Goal: Entertainment & Leisure: Consume media (video, audio)

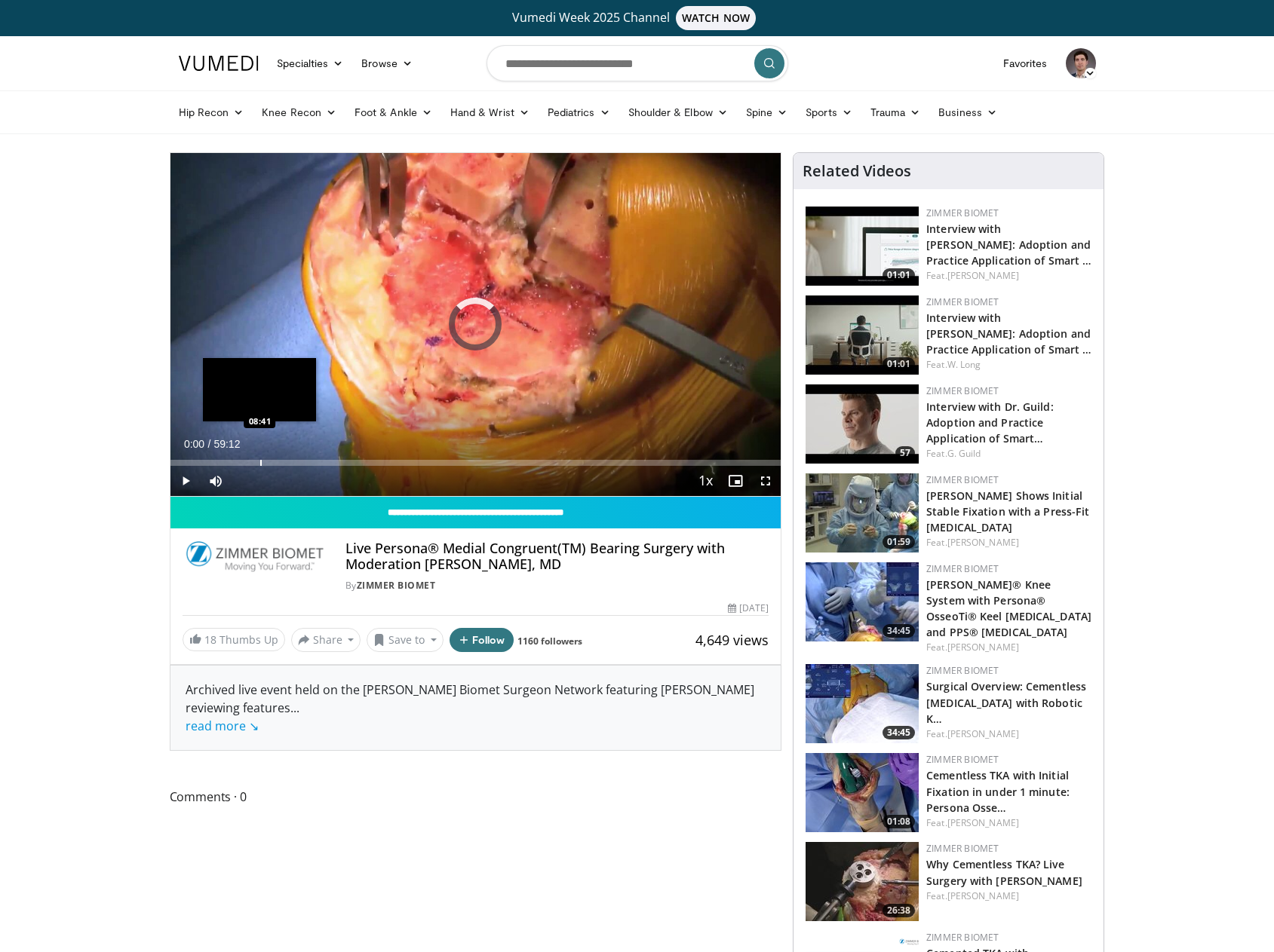
drag, startPoint x: 215, startPoint y: 455, endPoint x: 260, endPoint y: 456, distance: 45.0
click at [260, 456] on div "Loaded : 0.00% 08:37 08:41" at bounding box center [476, 459] width 611 height 14
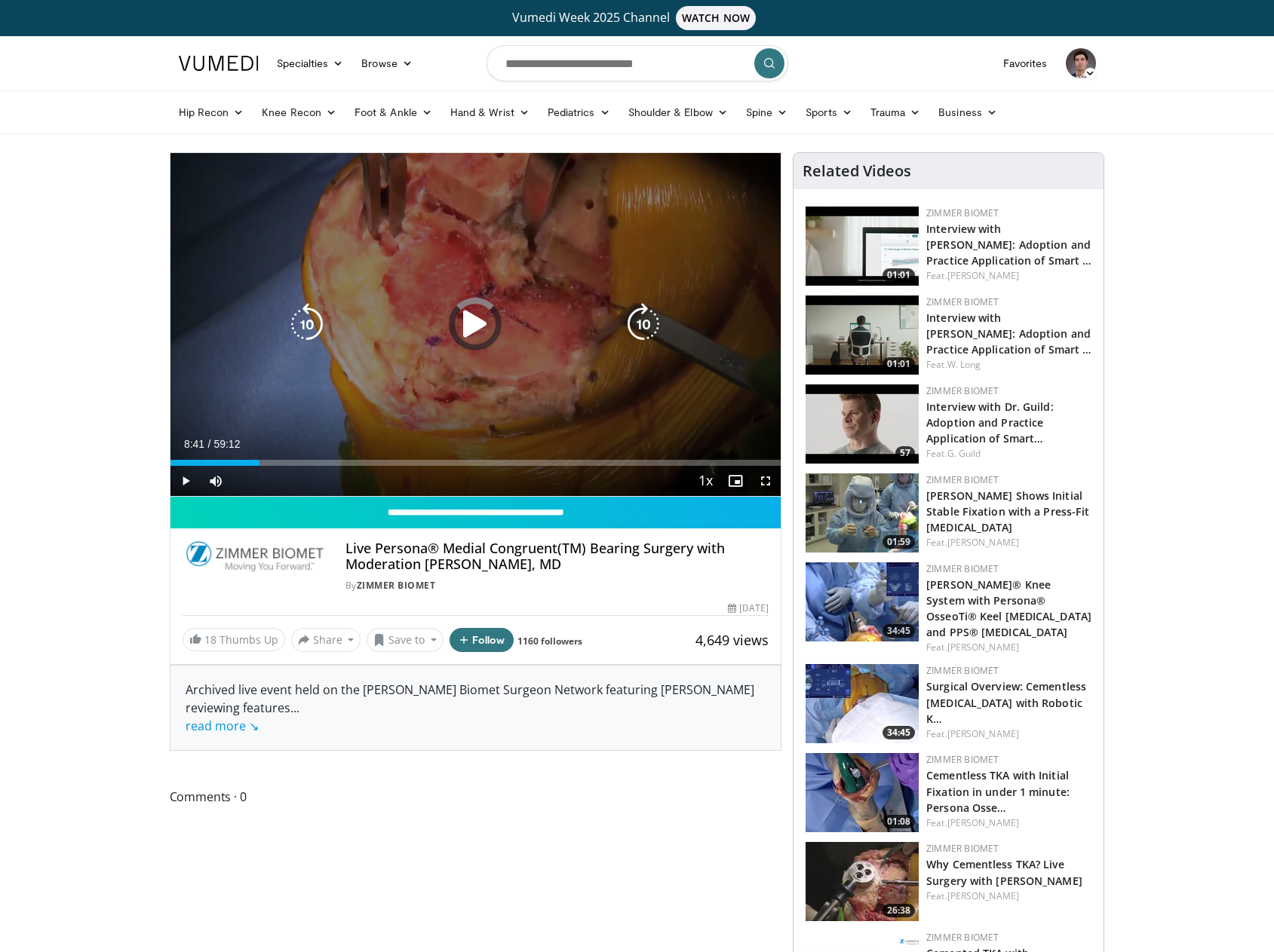
click at [502, 312] on div "Video Player" at bounding box center [475, 325] width 366 height 30
click at [491, 321] on icon "Video Player" at bounding box center [475, 324] width 42 height 42
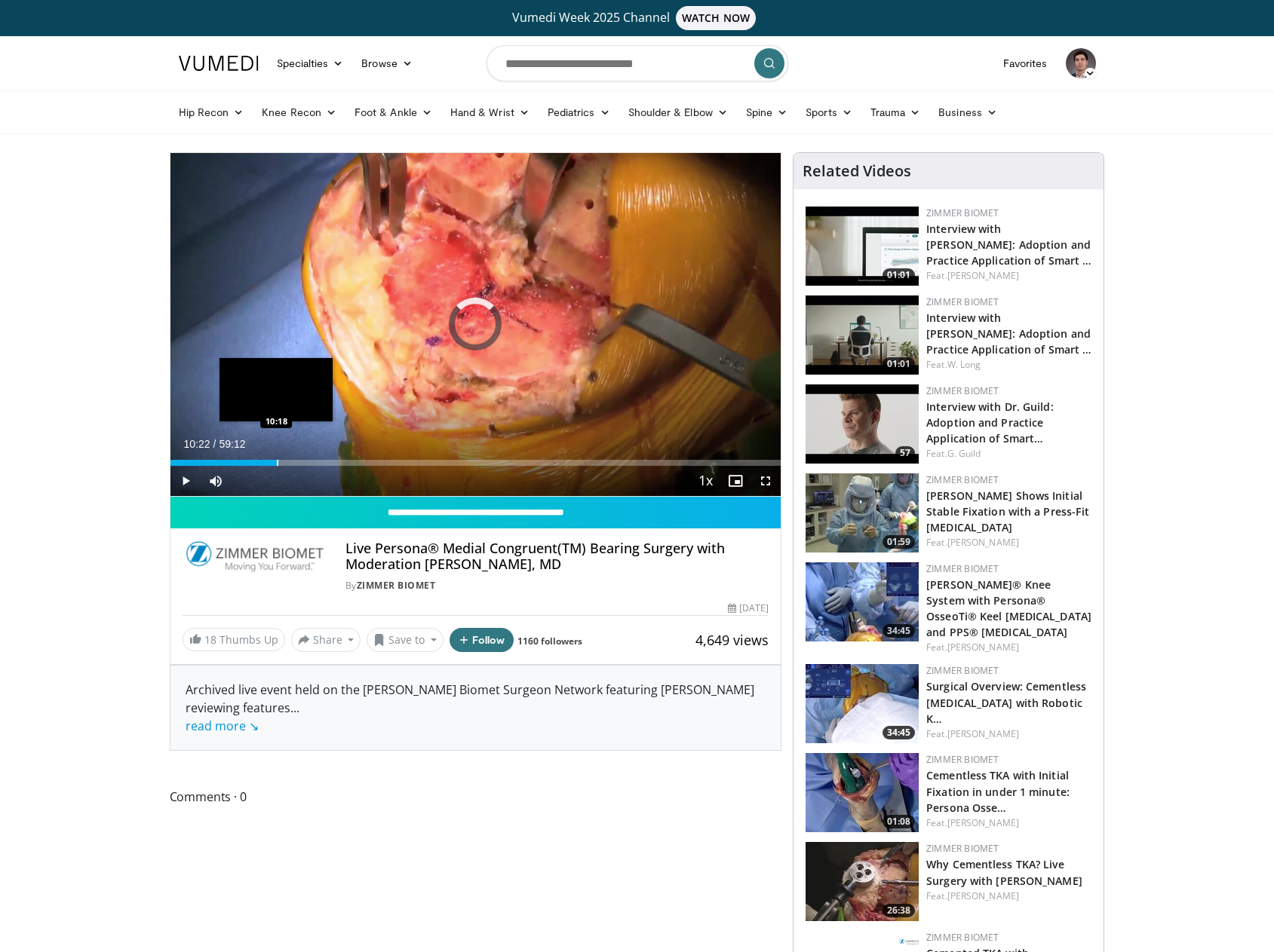
click at [277, 459] on div "Loaded : 0.00% 10:22 10:18" at bounding box center [476, 459] width 611 height 14
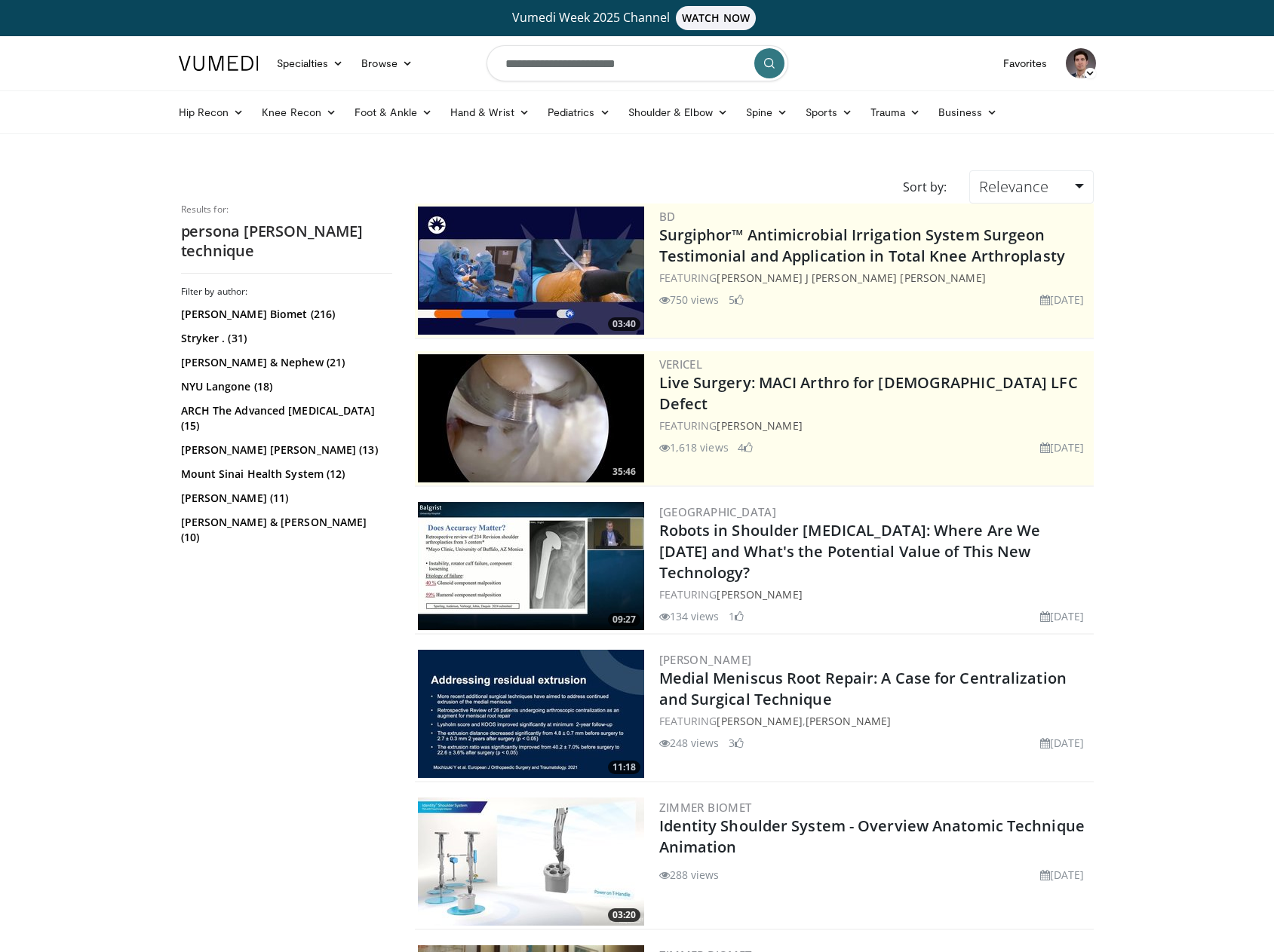
scroll to position [1055, 0]
